Goal: Check status

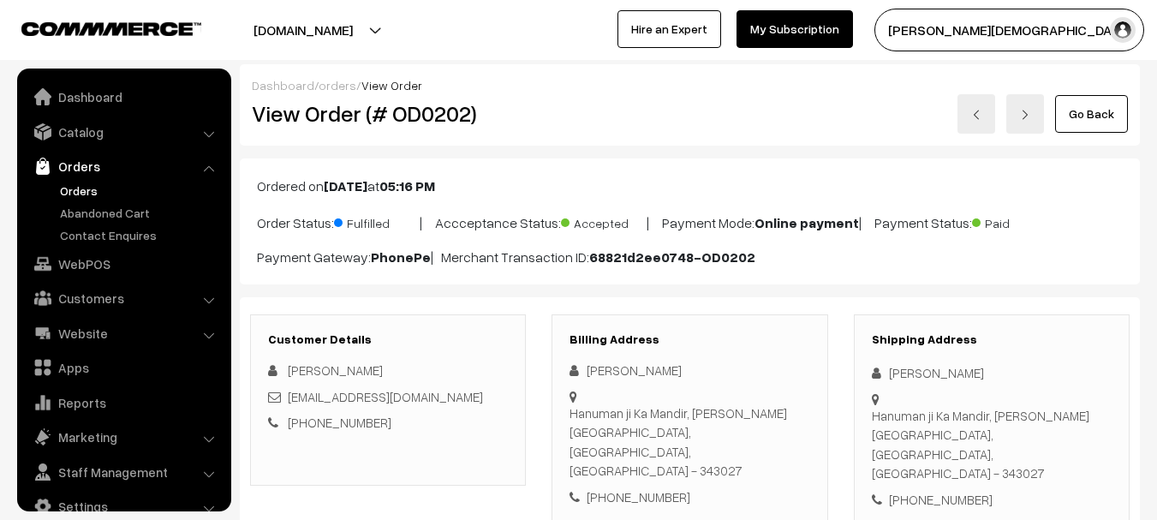
scroll to position [27, 0]
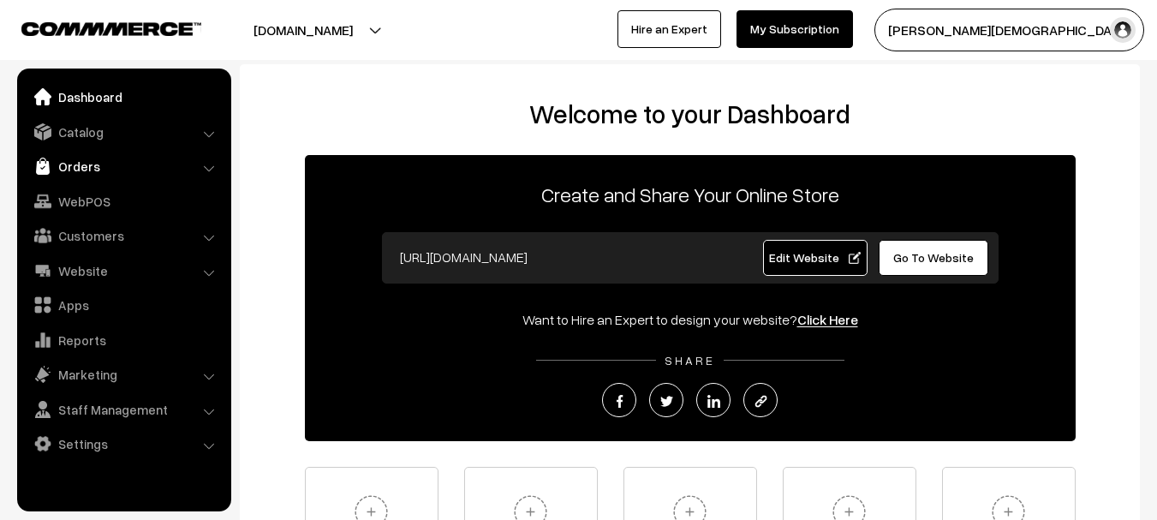
click at [92, 166] on link "Orders" at bounding box center [123, 166] width 204 height 31
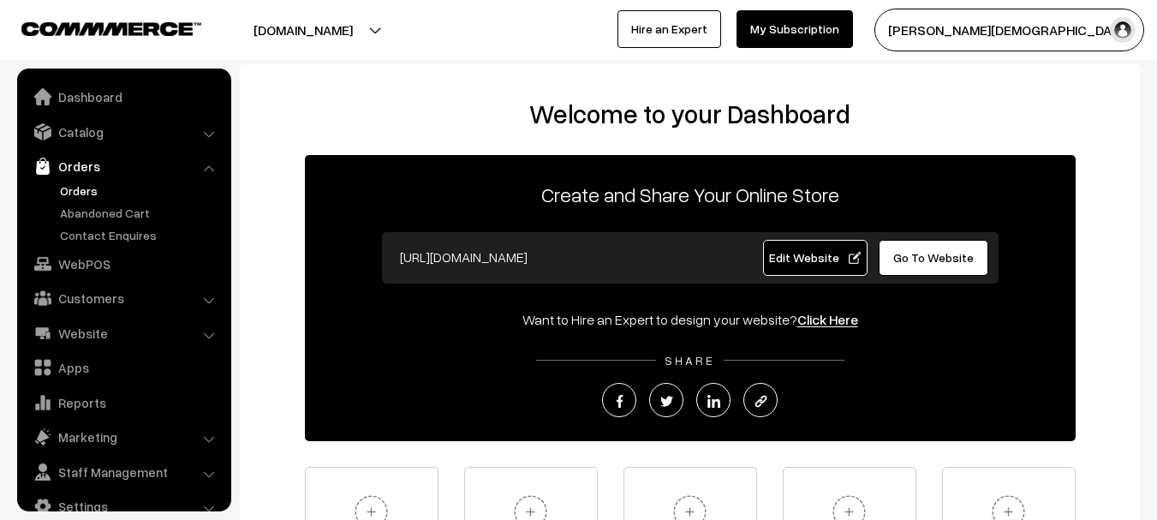
click at [105, 190] on link "Orders" at bounding box center [141, 191] width 170 height 18
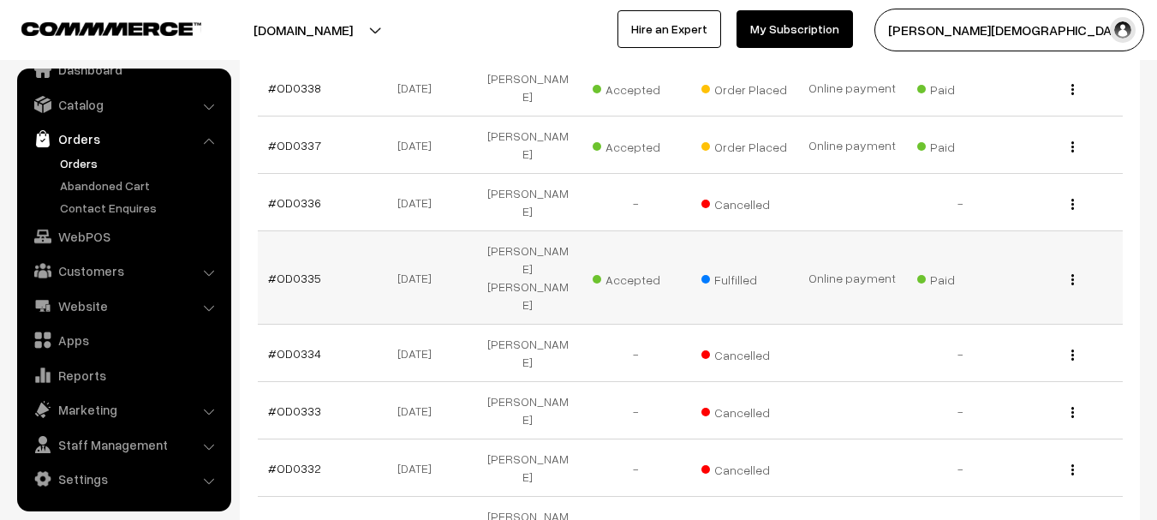
scroll to position [428, 0]
